Goal: Task Accomplishment & Management: Complete application form

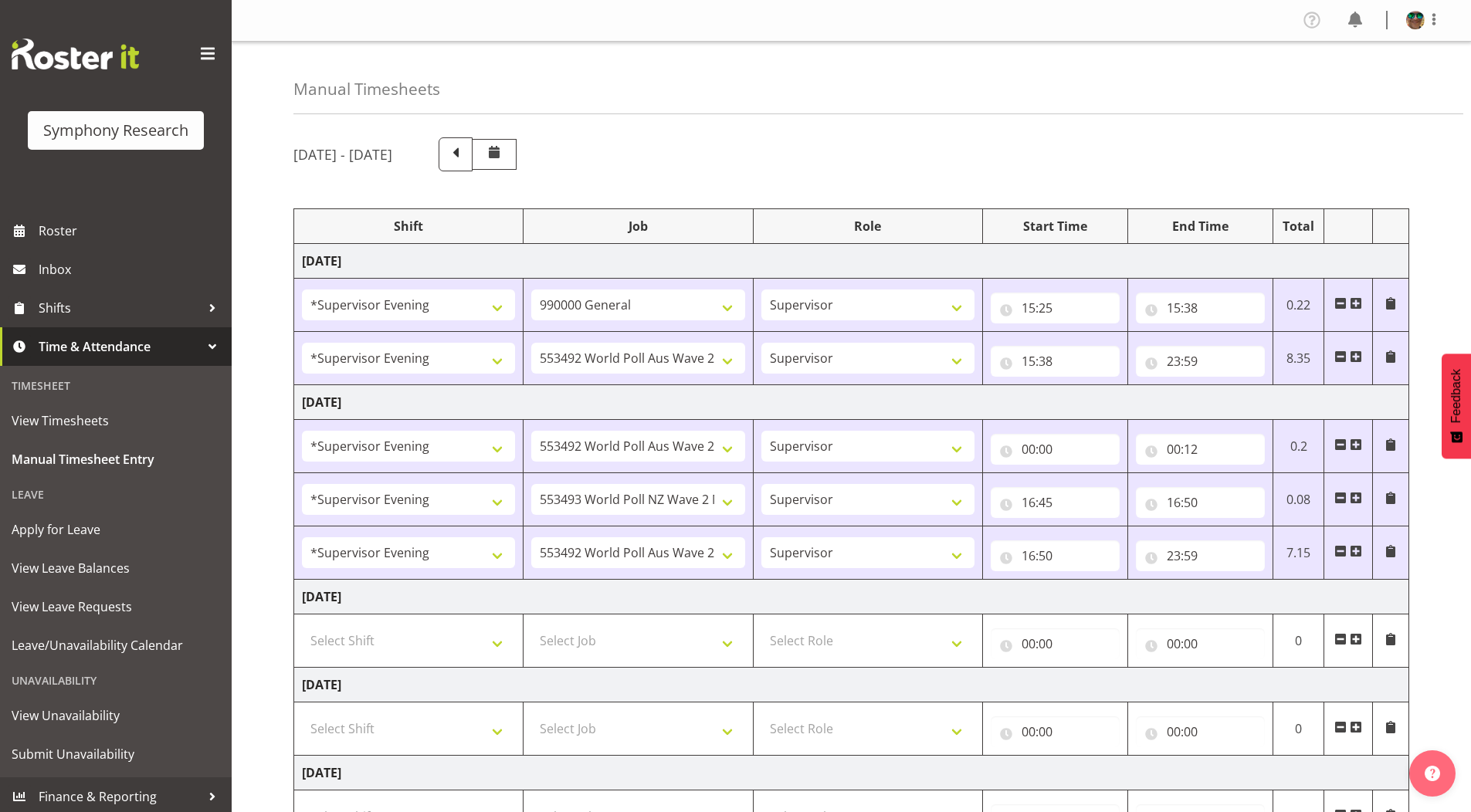
select select "4583"
select select "743"
select select "4583"
select select "10499"
select select "4583"
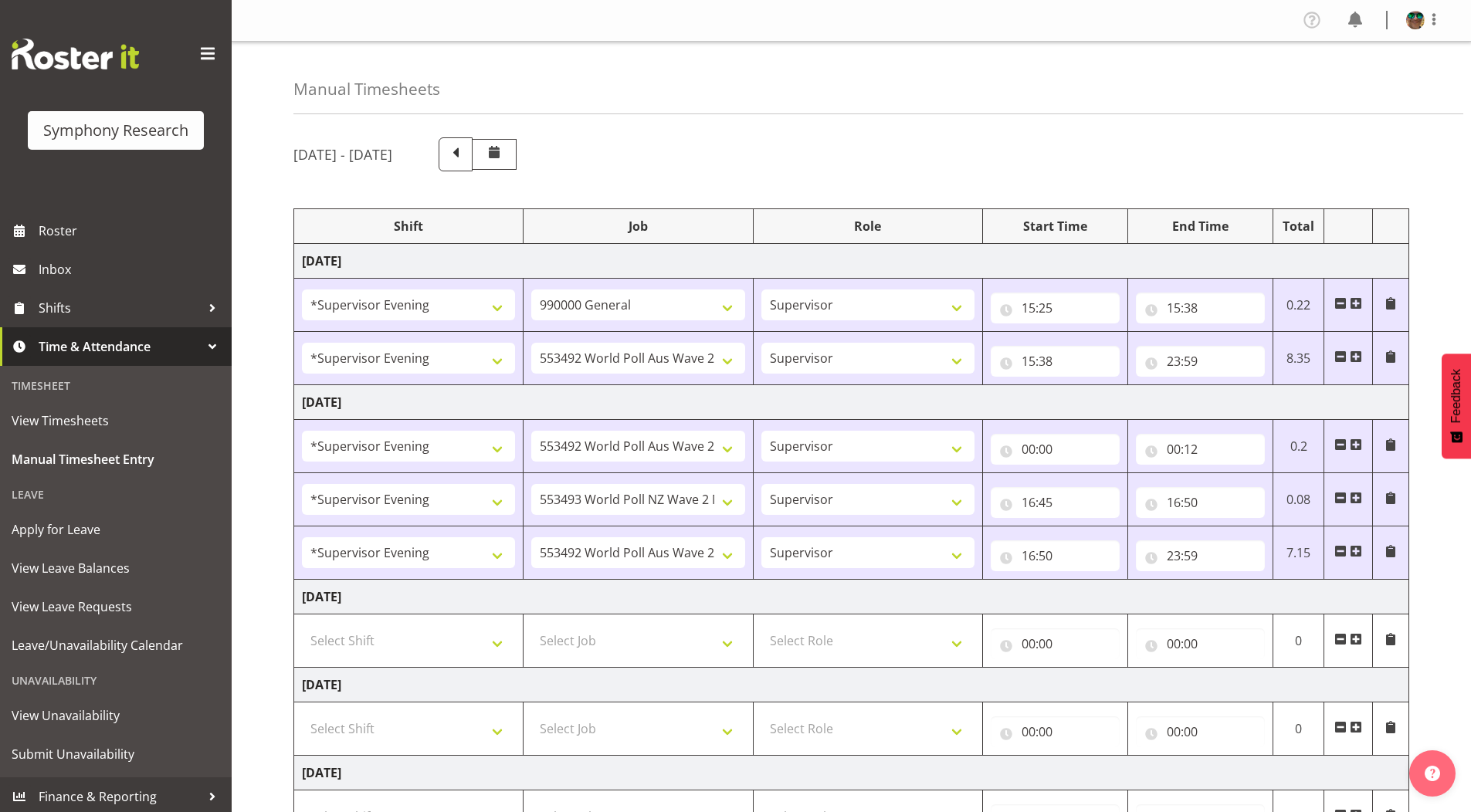
select select "10499"
select select "4583"
select select "10527"
select select "4583"
select select "10499"
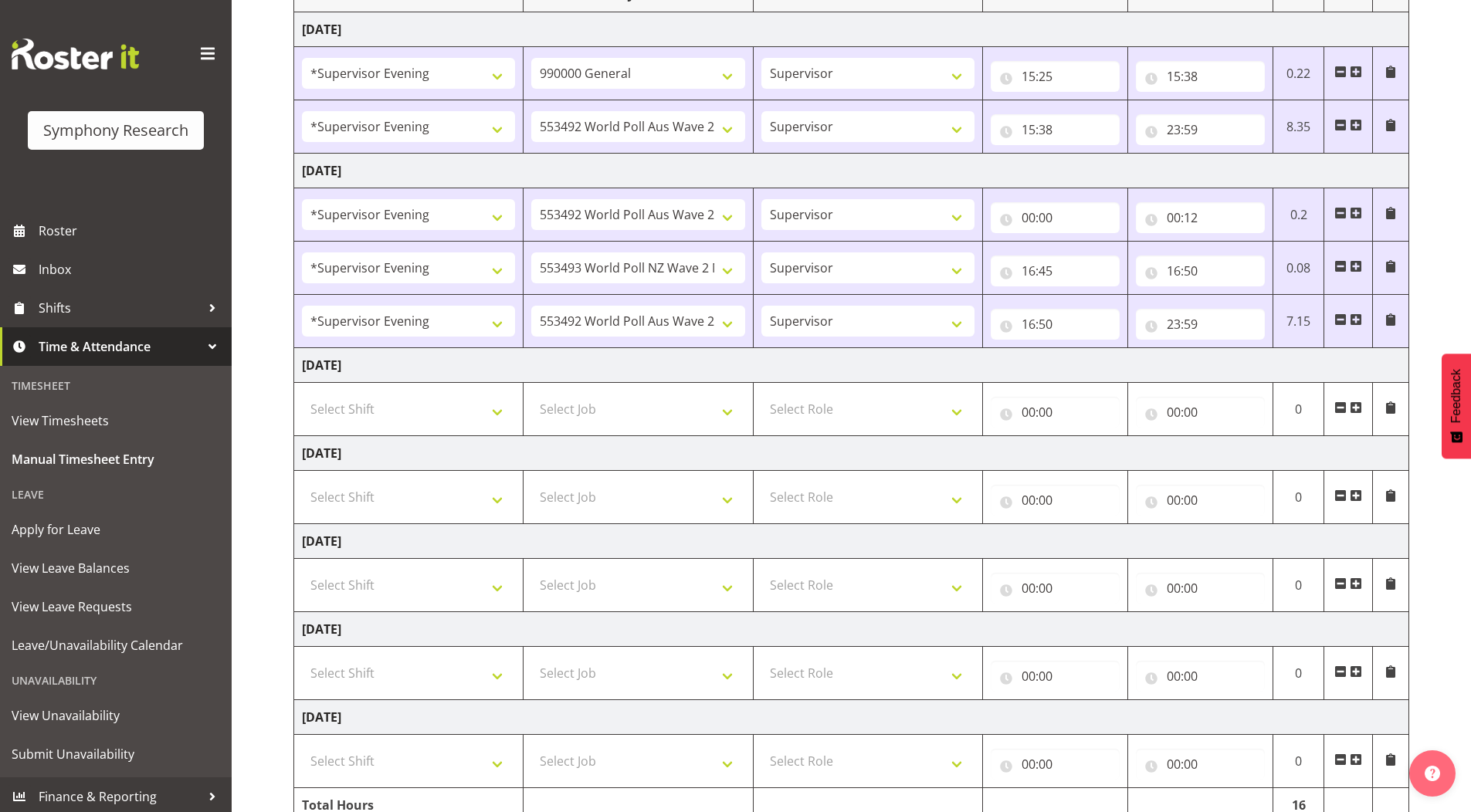
scroll to position [232, 0]
click at [804, 406] on select "Select Role Supervisor Briefing Interviewing" at bounding box center [868, 409] width 213 height 31
select select "45"
click at [761, 394] on select "Select Role Supervisor Briefing Interviewing" at bounding box center [868, 409] width 213 height 31
click at [601, 412] on select "Select Job 550060 IF Admin 553492 World Poll Aus Wave 2 Main 2025 553493 World …" at bounding box center [638, 409] width 213 height 31
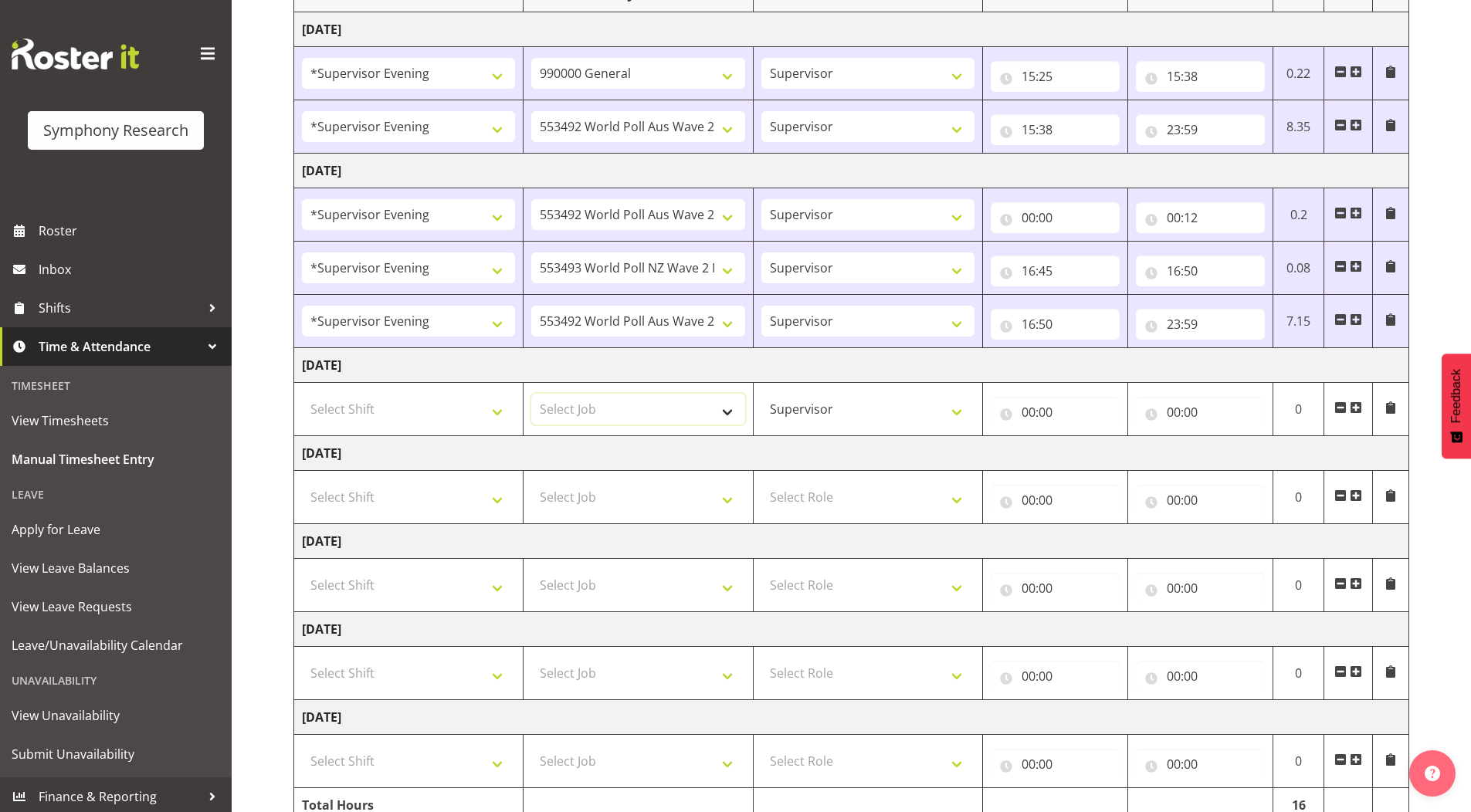
select select "10499"
click at [531, 394] on select "Select Job 550060 IF Admin 553492 World Poll Aus Wave 2 Main 2025 553493 World …" at bounding box center [638, 409] width 213 height 31
click at [388, 411] on select "Select Shift !!Weekend Residential (Roster IT Shift Label) *Business 9/10am ~ 4…" at bounding box center [408, 409] width 213 height 31
select select "4583"
click at [302, 394] on select "Select Shift !!Weekend Residential (Roster IT Shift Label) *Business 9/10am ~ 4…" at bounding box center [408, 409] width 213 height 31
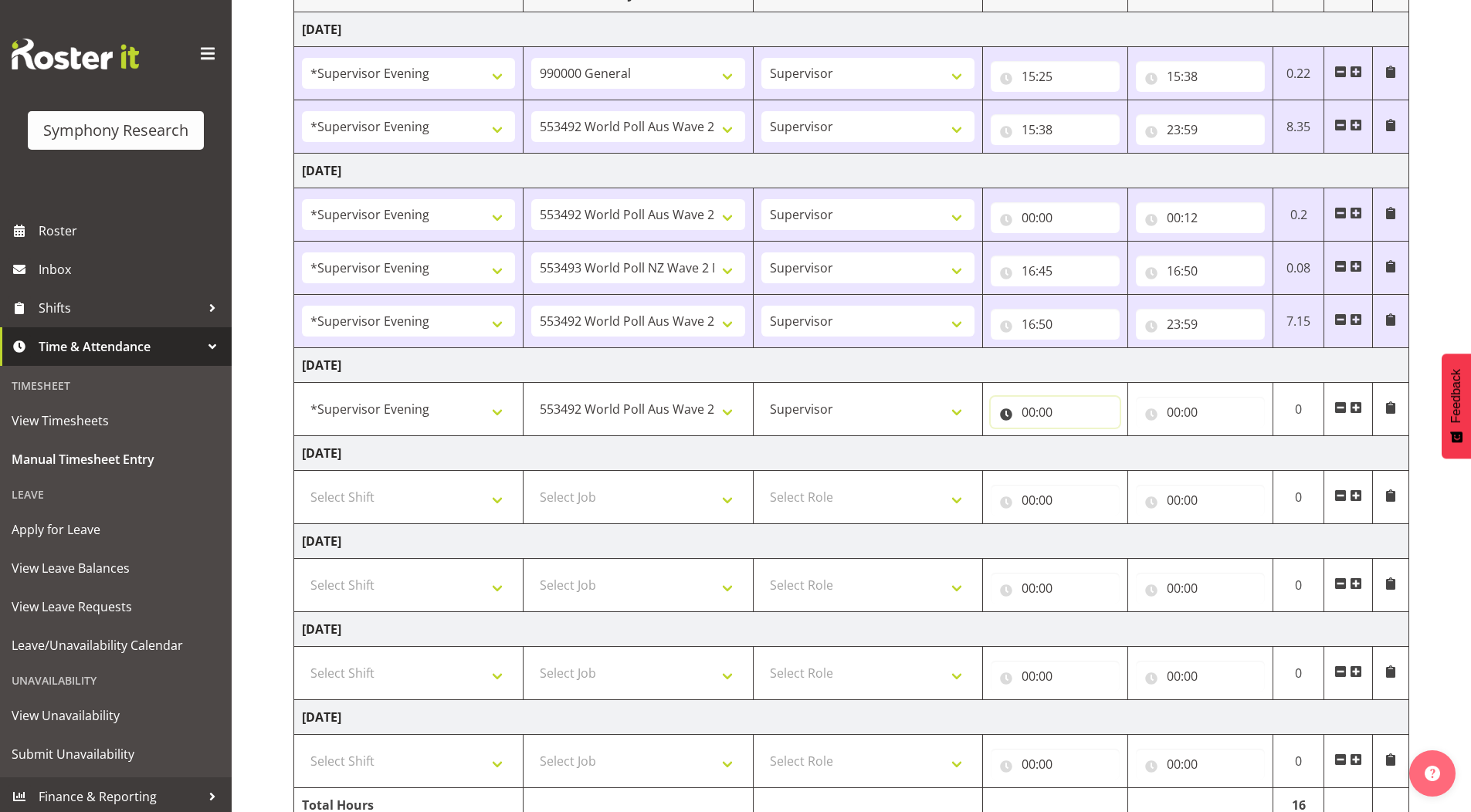
click at [1026, 414] on input "00:00" at bounding box center [1055, 412] width 129 height 31
click at [1089, 453] on select "00 01 02 03 04 05 06 07 08 09 10 11 12 13 14 15 16 17 18 19 20 21 22 23" at bounding box center [1096, 453] width 35 height 31
click at [1079, 437] on select "00 01 02 03 04 05 06 07 08 09 10 11 12 13 14 15 16 17 18 19 20 21 22 23" at bounding box center [1096, 453] width 35 height 31
click at [1170, 412] on input "00:00" at bounding box center [1201, 412] width 129 height 31
click at [1281, 453] on select "00 01 02 03 04 05 06 07 08 09 10 11 12 13 14 15 16 17 18 19 20 21 22 23 24 25 2…" at bounding box center [1282, 453] width 35 height 31
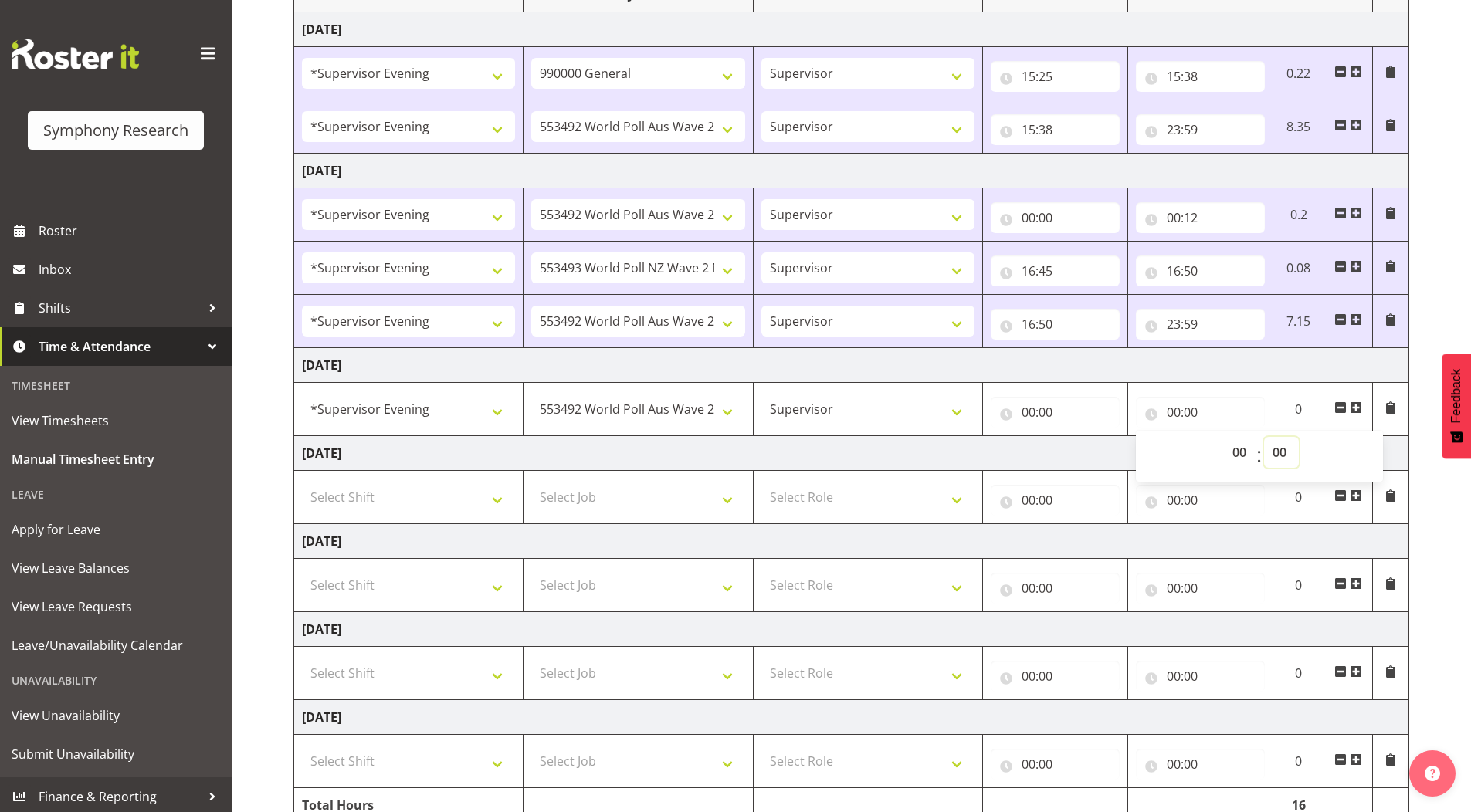
select select "20"
click at [1264, 437] on select "00 01 02 03 04 05 06 07 08 09 10 11 12 13 14 15 16 17 18 19 20 21 22 23 24 25 2…" at bounding box center [1282, 453] width 35 height 31
type input "00:20"
click at [1453, 141] on div "[DATE] - [DATE] Shift Job Role Start Time End Time Total [DATE] !!Weekend Resid…" at bounding box center [882, 385] width 1178 height 980
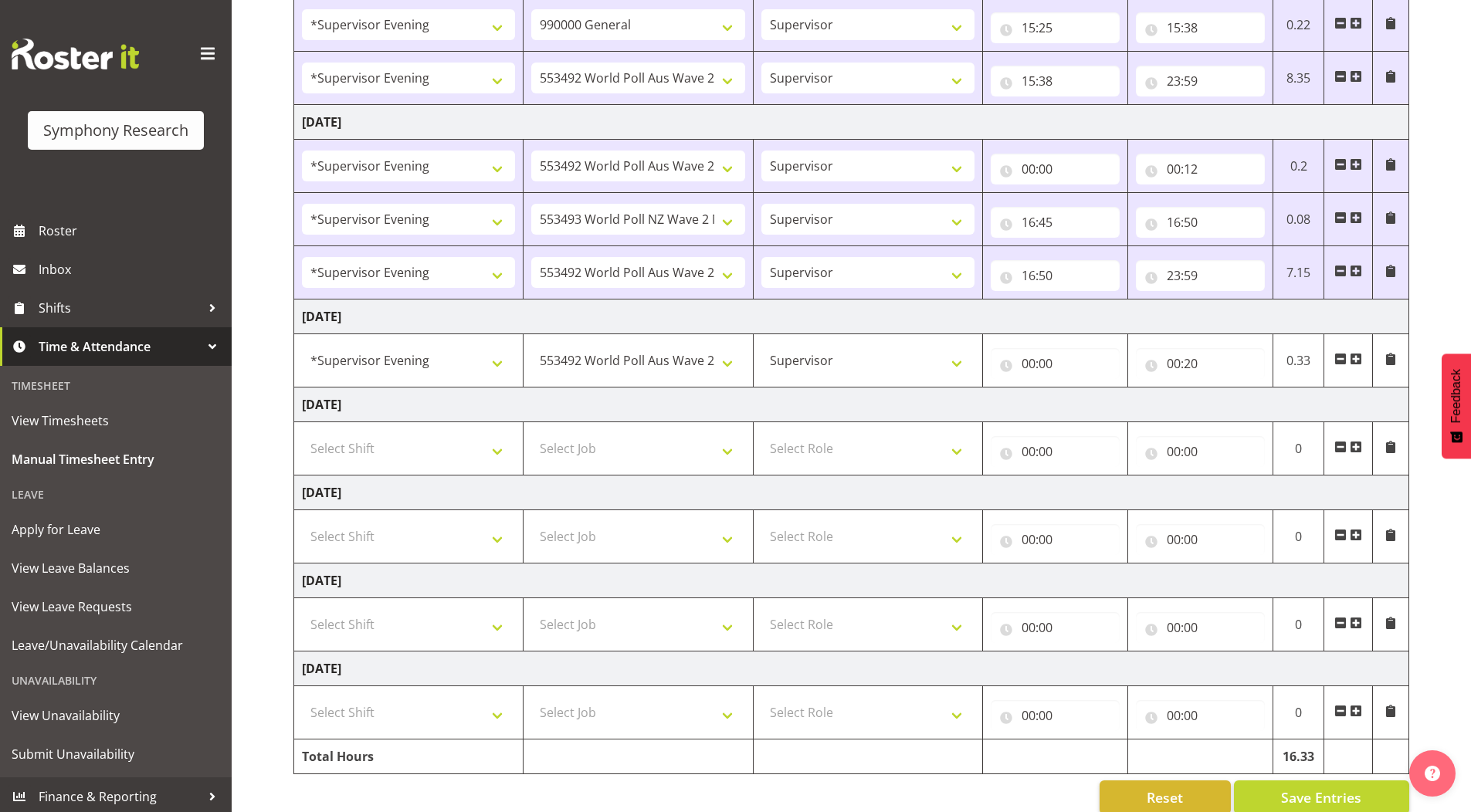
scroll to position [306, 0]
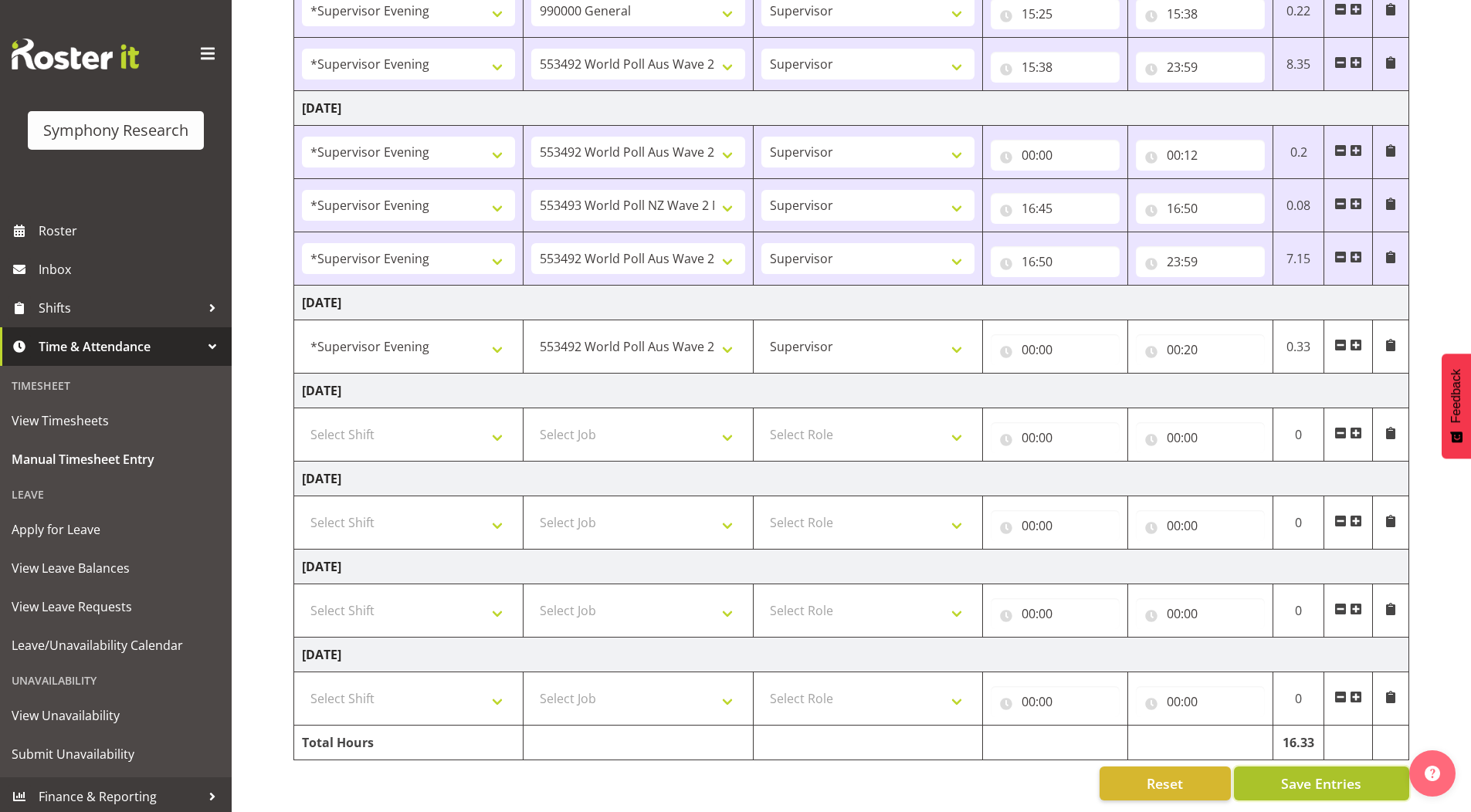
click at [1287, 774] on span "Save Entries" at bounding box center [1322, 784] width 80 height 20
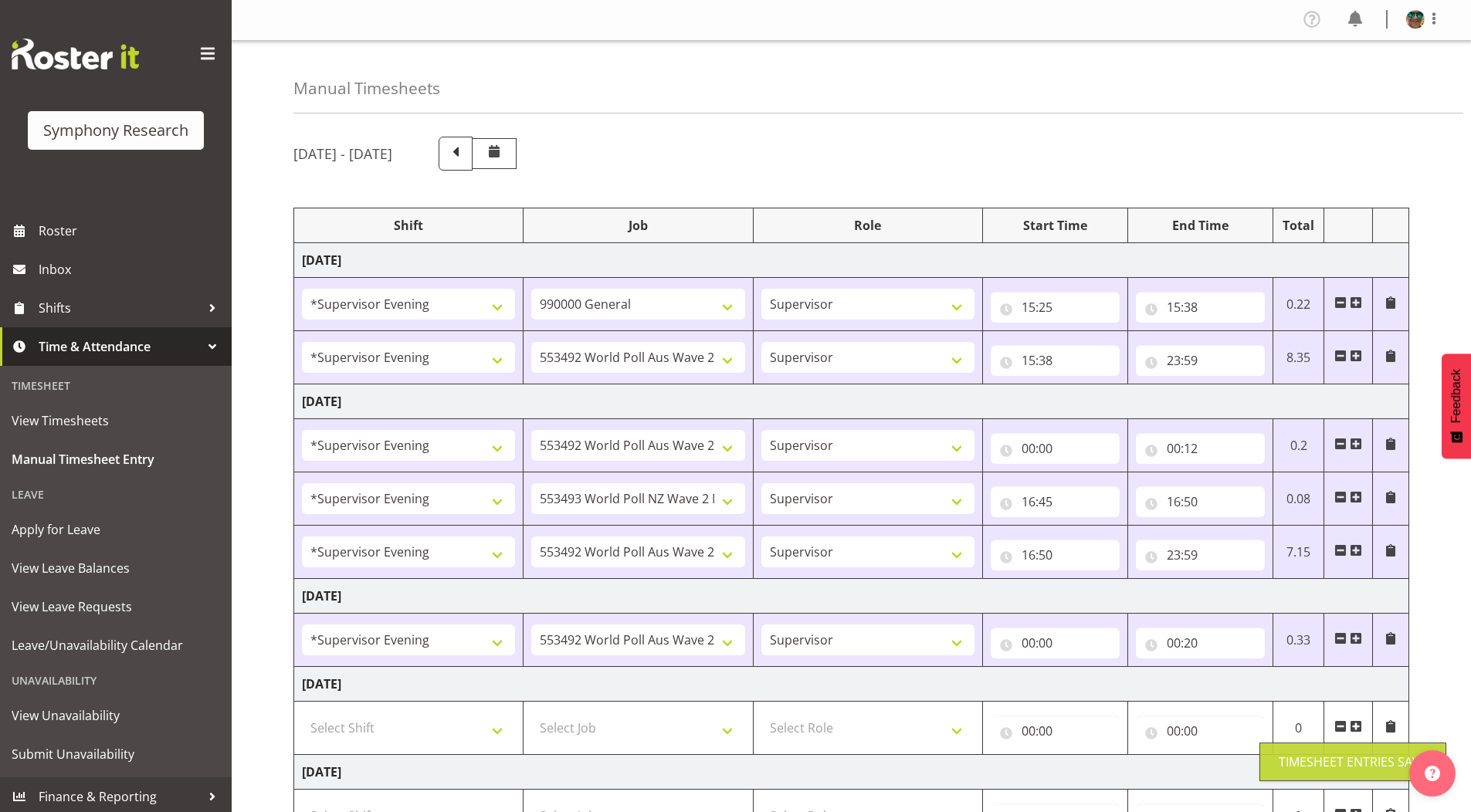
scroll to position [0, 0]
click at [1436, 19] on span at bounding box center [1435, 19] width 18 height 18
click at [1344, 79] on link "Log Out" at bounding box center [1369, 81] width 148 height 28
